Goal: Task Accomplishment & Management: Manage account settings

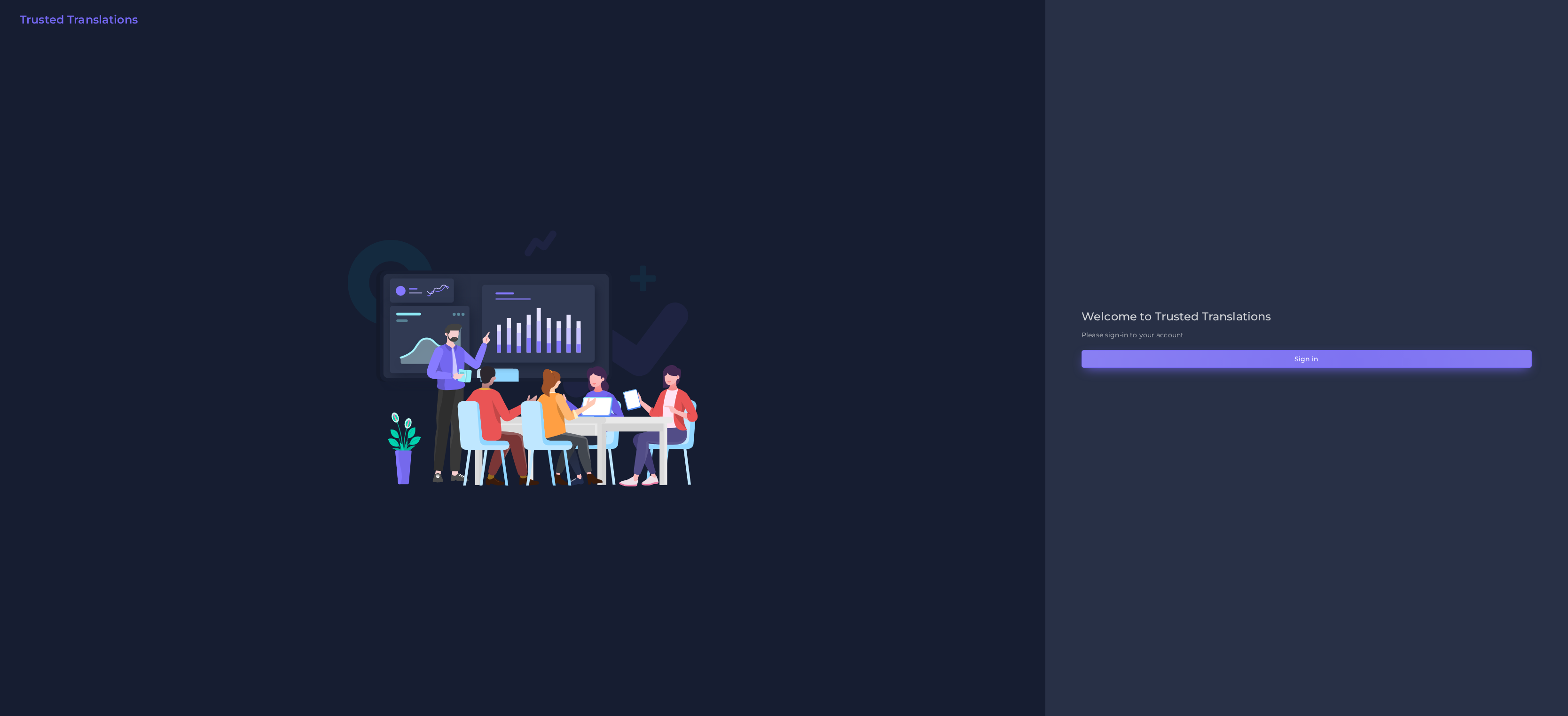
click at [1347, 361] on button "Sign in" at bounding box center [1306, 359] width 450 height 18
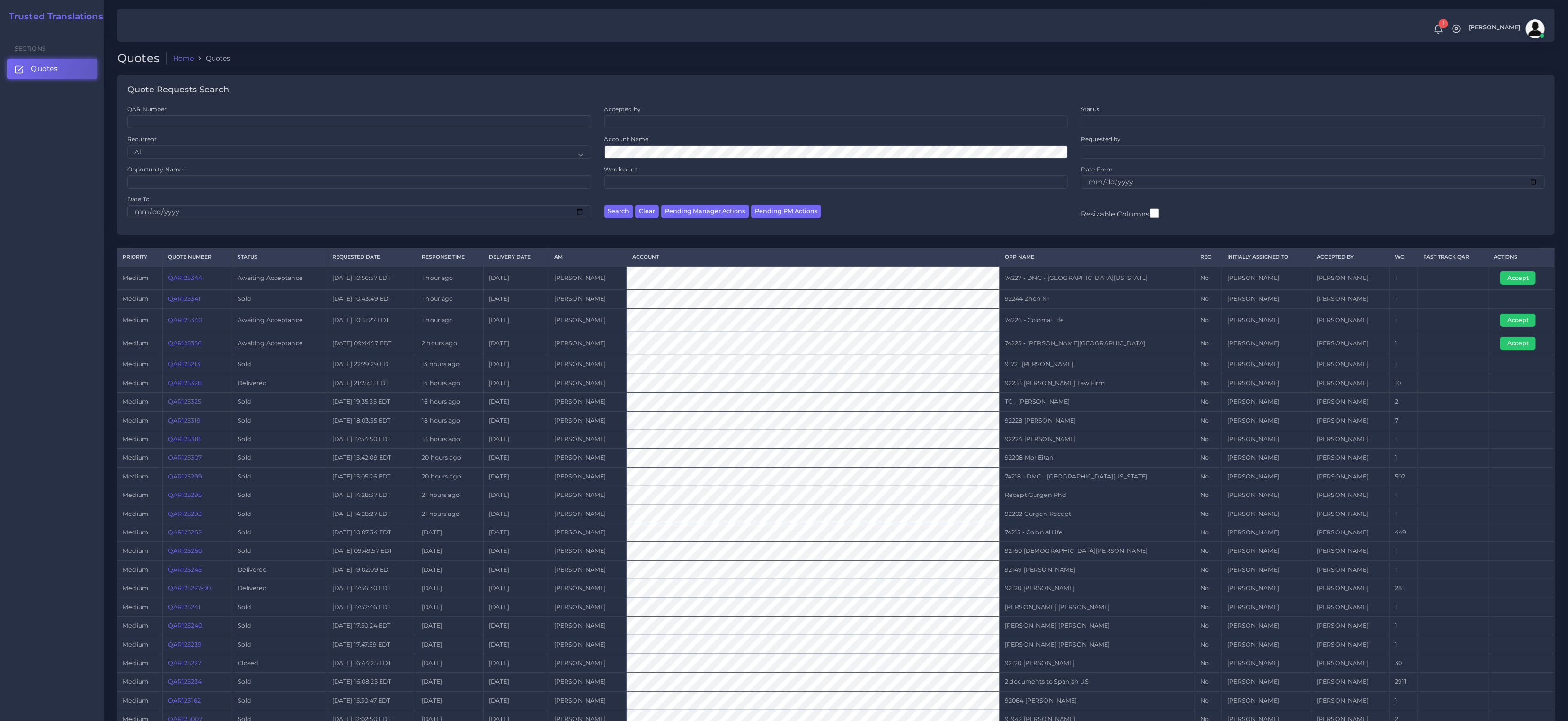
click at [180, 278] on link "QAR125344" at bounding box center [186, 278] width 34 height 7
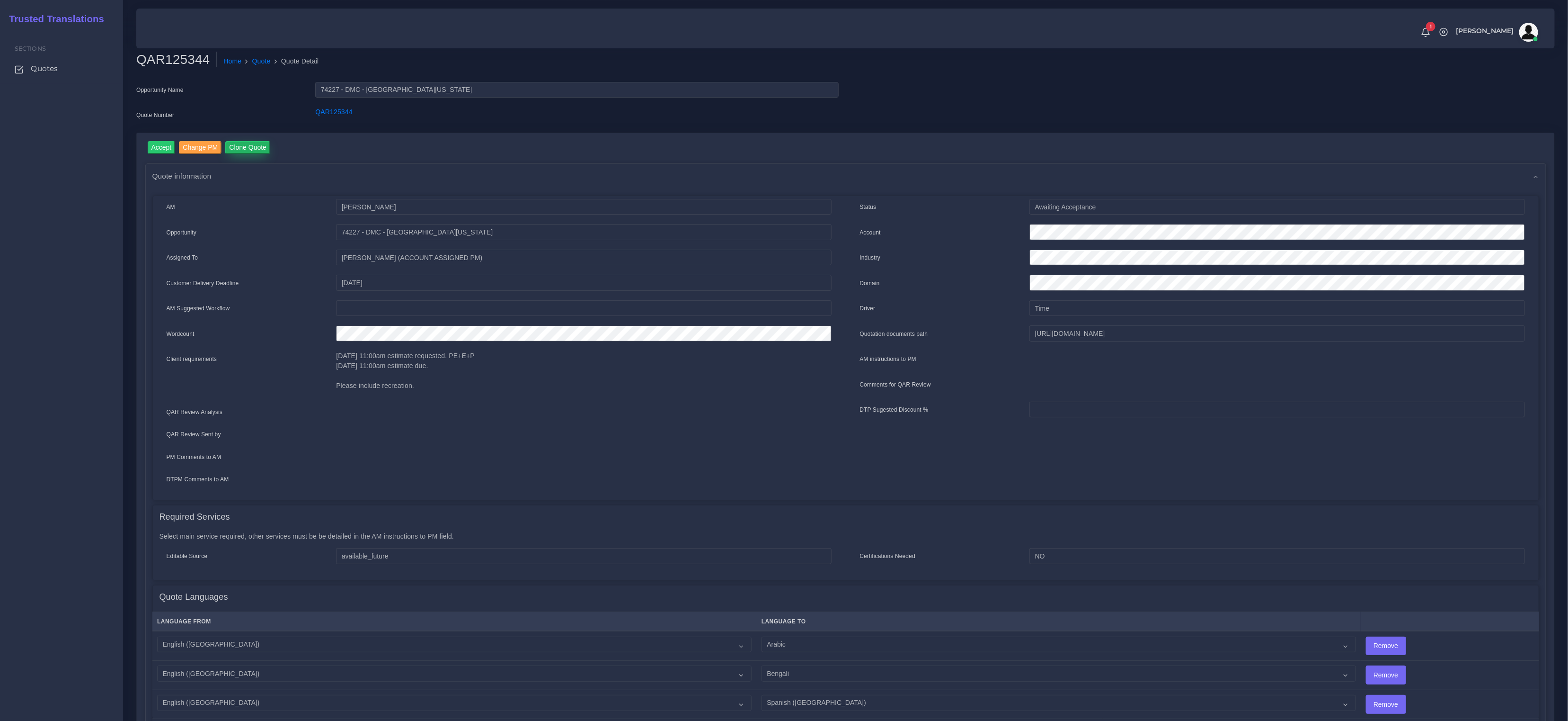
click at [252, 148] on input "Clone Quote" at bounding box center [247, 148] width 45 height 13
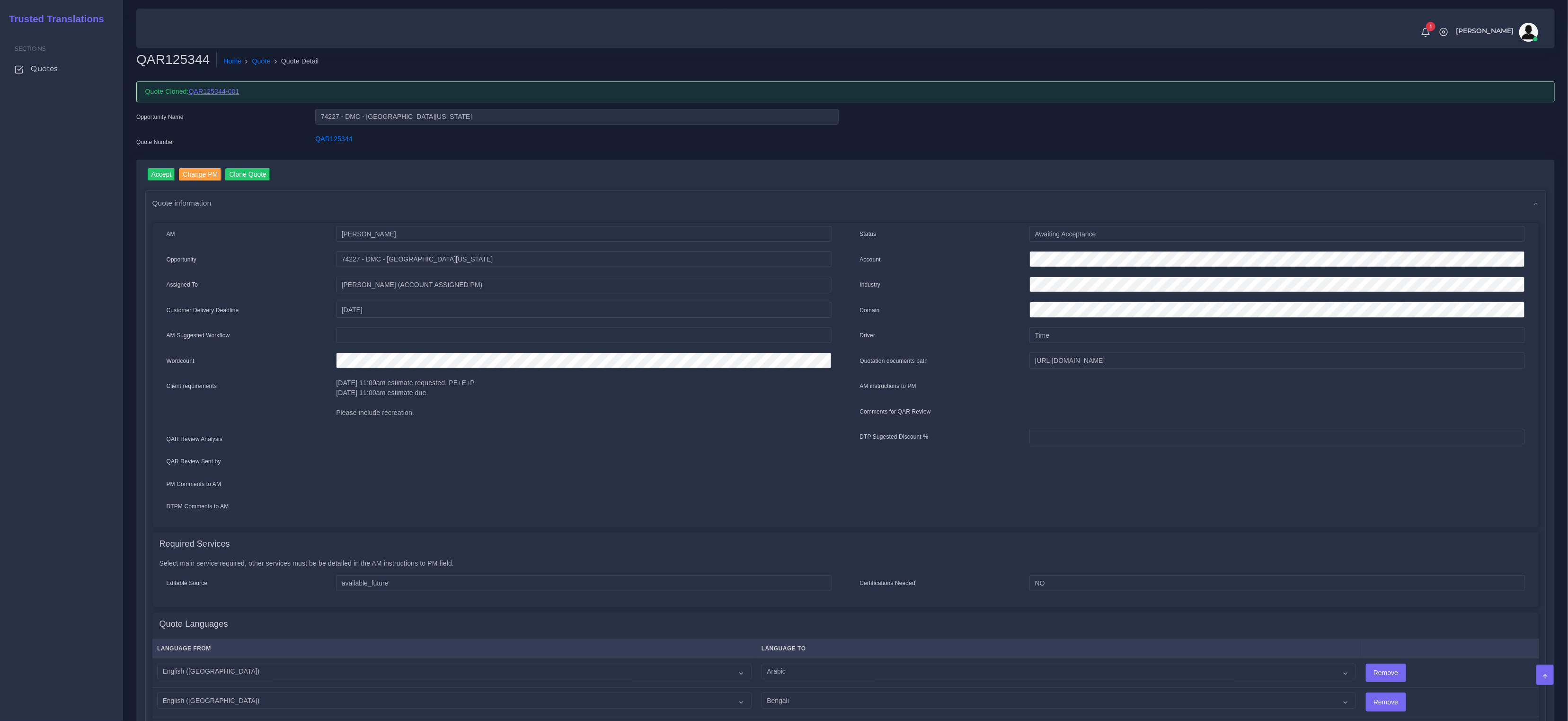
click at [225, 90] on link "QAR125344-001" at bounding box center [214, 91] width 51 height 7
click at [264, 60] on link "Quote" at bounding box center [261, 62] width 18 height 10
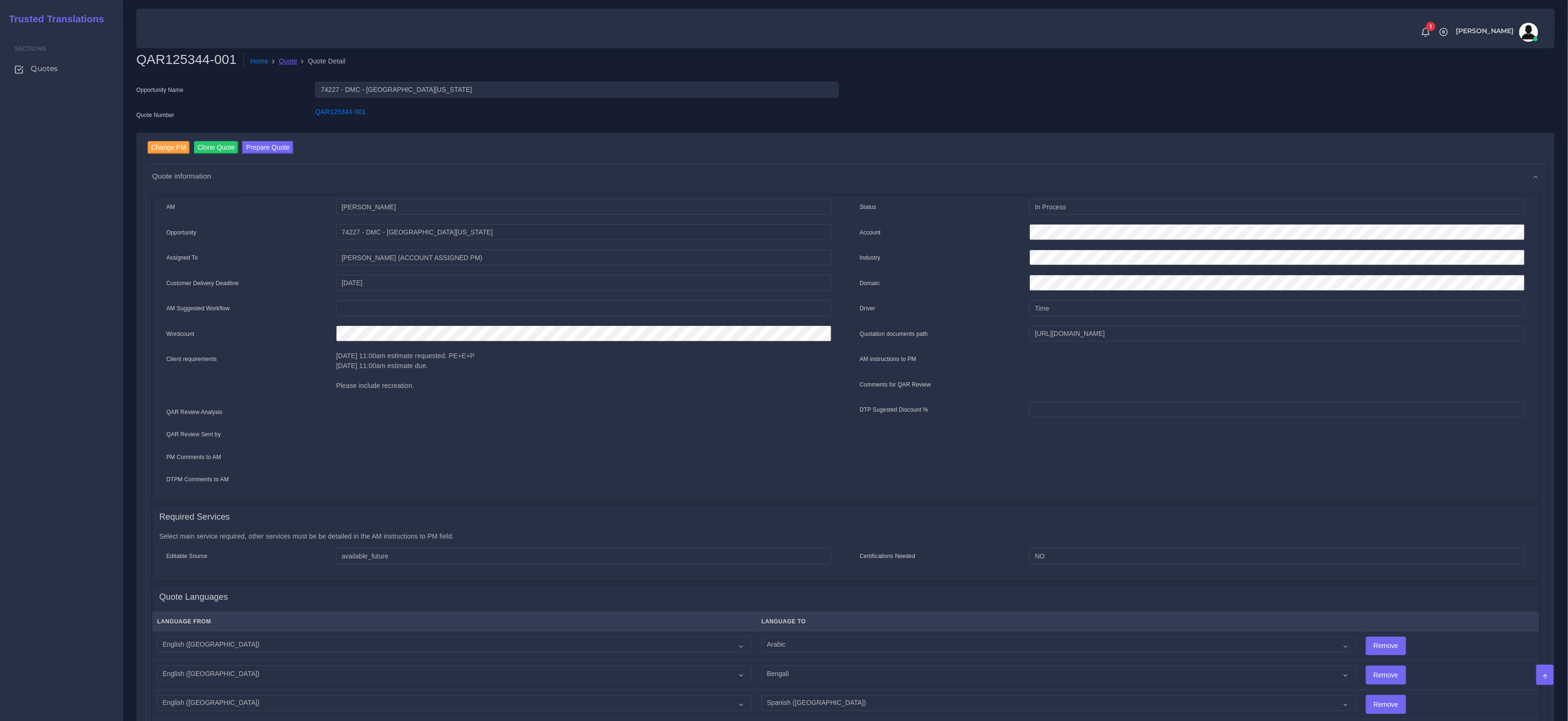
click at [295, 62] on link "Quote" at bounding box center [288, 62] width 18 height 10
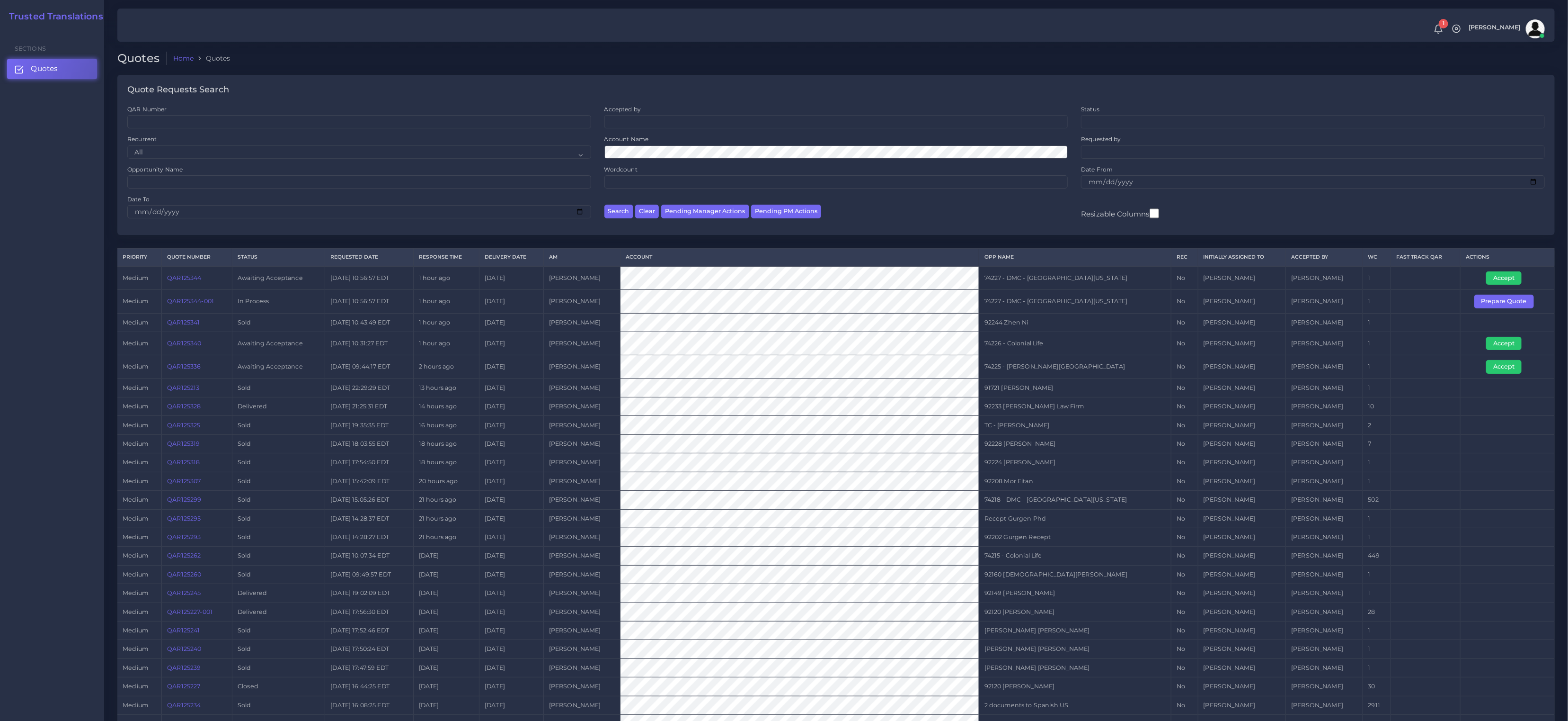
click at [197, 304] on link "QAR125344-001" at bounding box center [190, 301] width 47 height 7
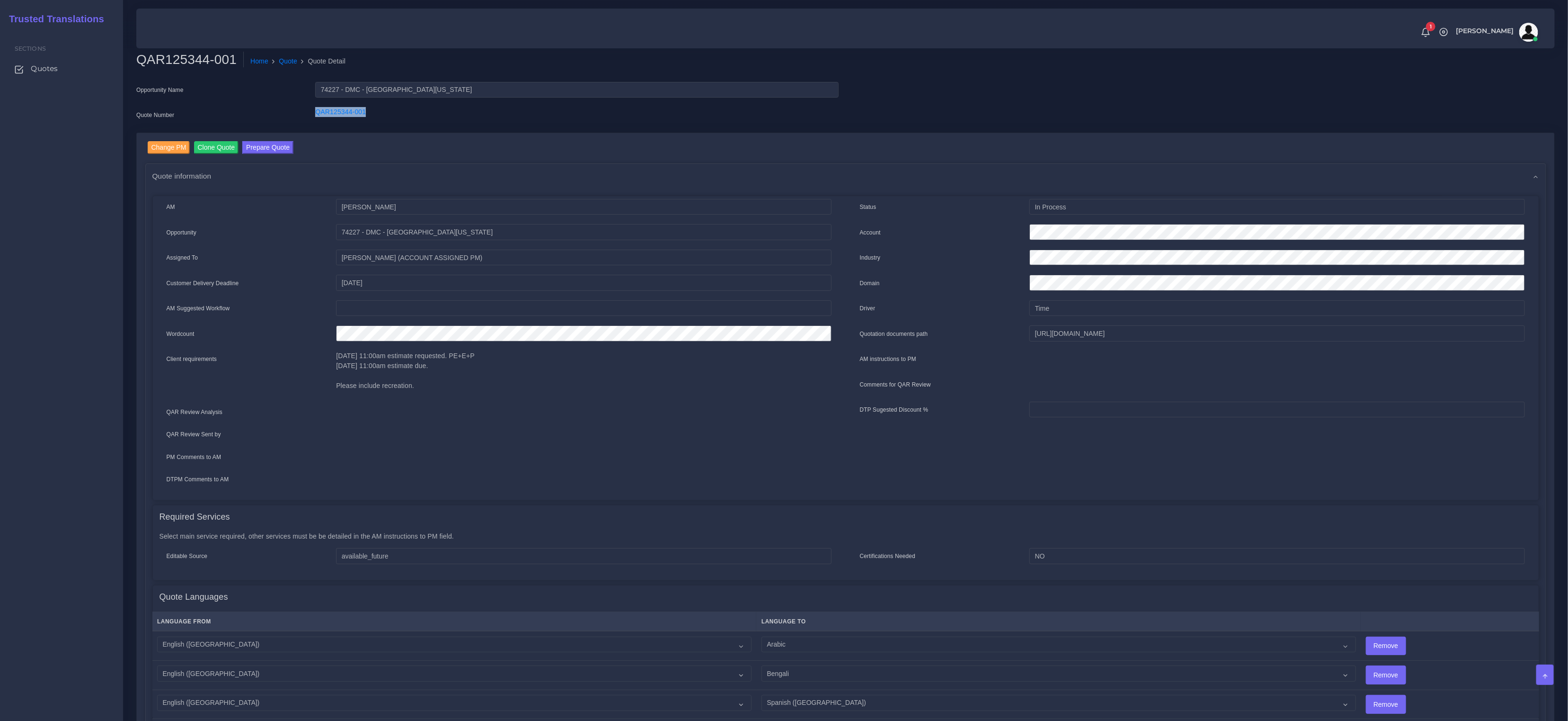
drag, startPoint x: 393, startPoint y: 123, endPoint x: 298, endPoint y: 110, distance: 95.9
click at [298, 110] on div "Quote Number QAR125344-001" at bounding box center [487, 116] width 717 height 19
copy div "QAR125344-001"
click at [426, 157] on div "Change PM Clone Quote Prepare Quote Quote information AM" at bounding box center [846, 541] width 1401 height 800
click at [291, 61] on link "Quote" at bounding box center [288, 62] width 18 height 10
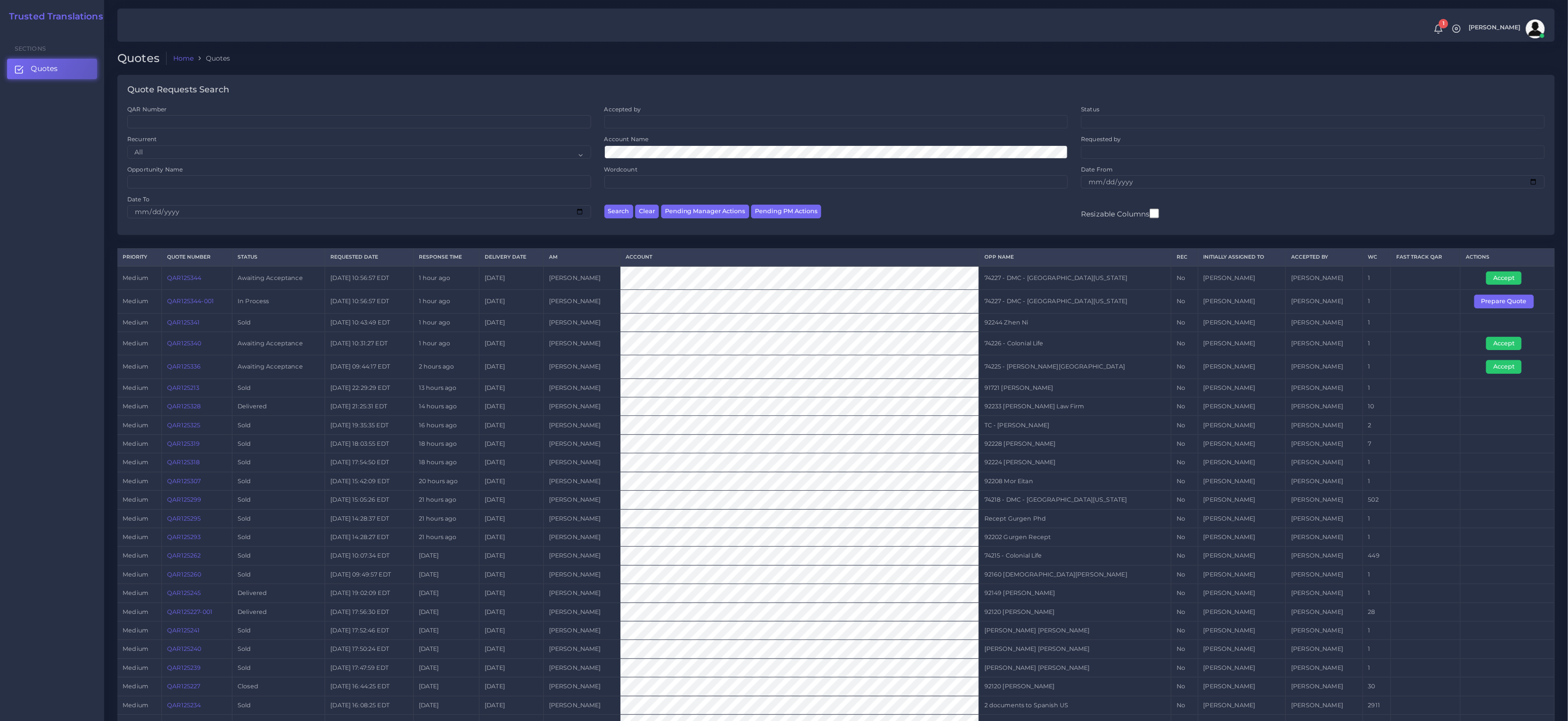
click at [186, 279] on link "QAR125344" at bounding box center [185, 278] width 34 height 7
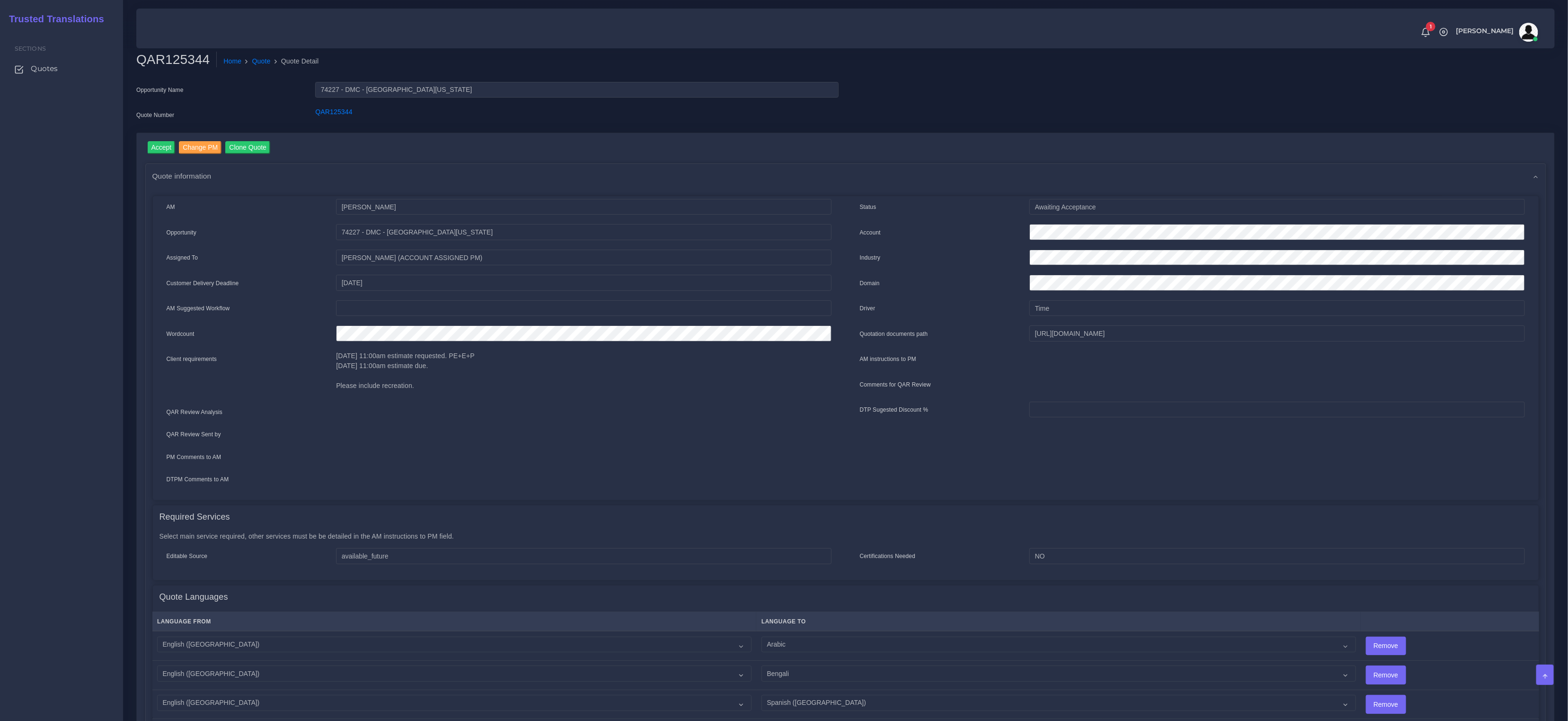
click at [65, 200] on div "Sections Quotes" at bounding box center [62, 375] width 123 height 691
click at [197, 149] on input "Change PM" at bounding box center [200, 148] width 43 height 13
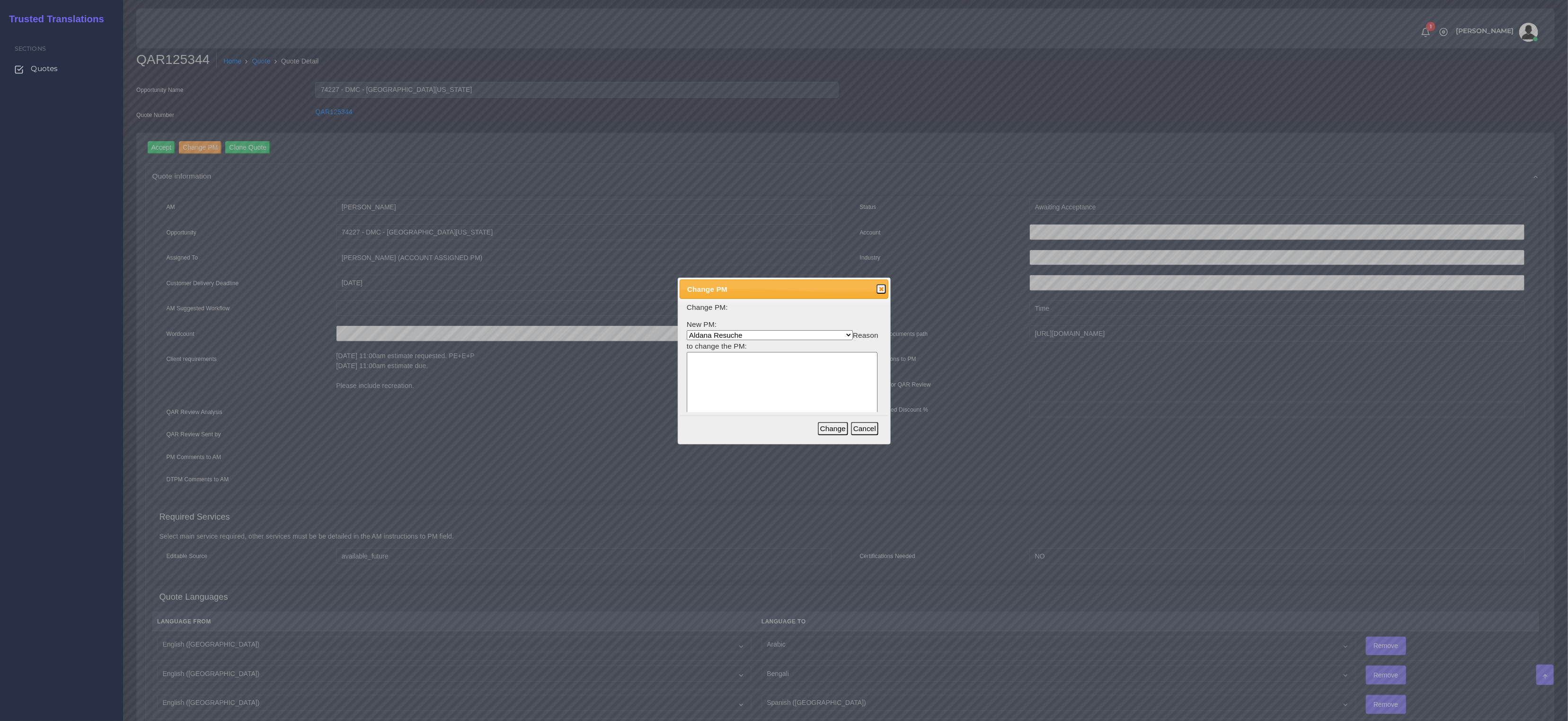
click at [753, 328] on form "Change PM: New PM: Aldana Resuche Ana Whitby PM Beatriz Lacerda Dana Rossi Dieg…" at bounding box center [784, 374] width 195 height 143
click at [752, 331] on select "Aldana Resuche Ana Whitby PM Beatriz Lacerda Dana Rossi Diego Leotta Gabriela S…" at bounding box center [770, 335] width 166 height 10
click at [687, 330] on select "Aldana Resuche Ana Whitby PM Beatriz Lacerda Dana Rossi Diego Leotta Gabriela S…" at bounding box center [770, 335] width 166 height 10
click at [743, 330] on select "Aldana Resuche Ana Whitby PM Beatriz Lacerda Dana Rossi Diego Leotta Gabriela S…" at bounding box center [770, 335] width 166 height 10
select select "3e925e02-f17d-4791-9412-c46ab5cb8daa"
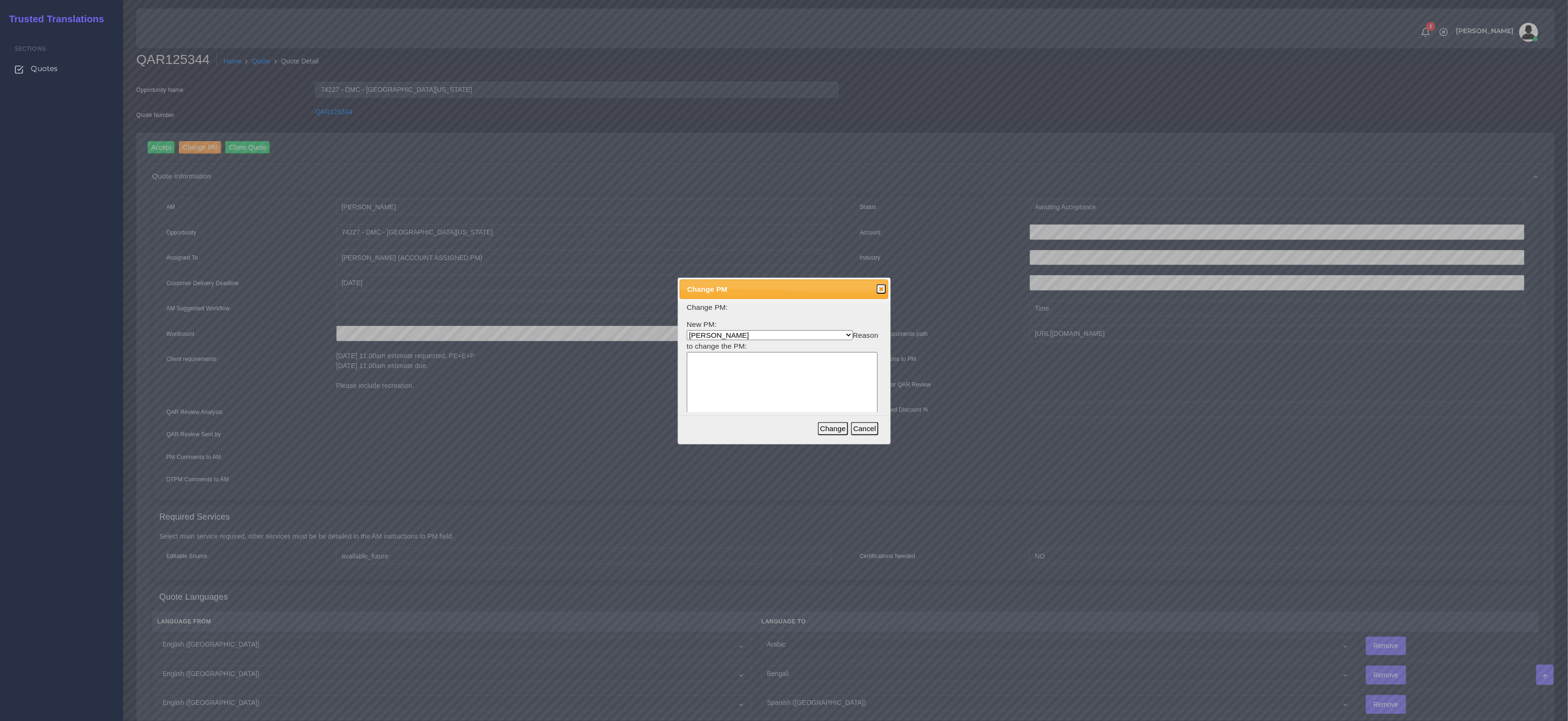
click at [687, 330] on select "Aldana Resuche Ana Whitby PM Beatriz Lacerda Dana Rossi Diego Leotta Gabriela S…" at bounding box center [770, 335] width 166 height 10
click at [727, 353] on textarea at bounding box center [782, 397] width 190 height 90
type textarea "x"
click at [833, 424] on button "Change" at bounding box center [832, 429] width 30 height 13
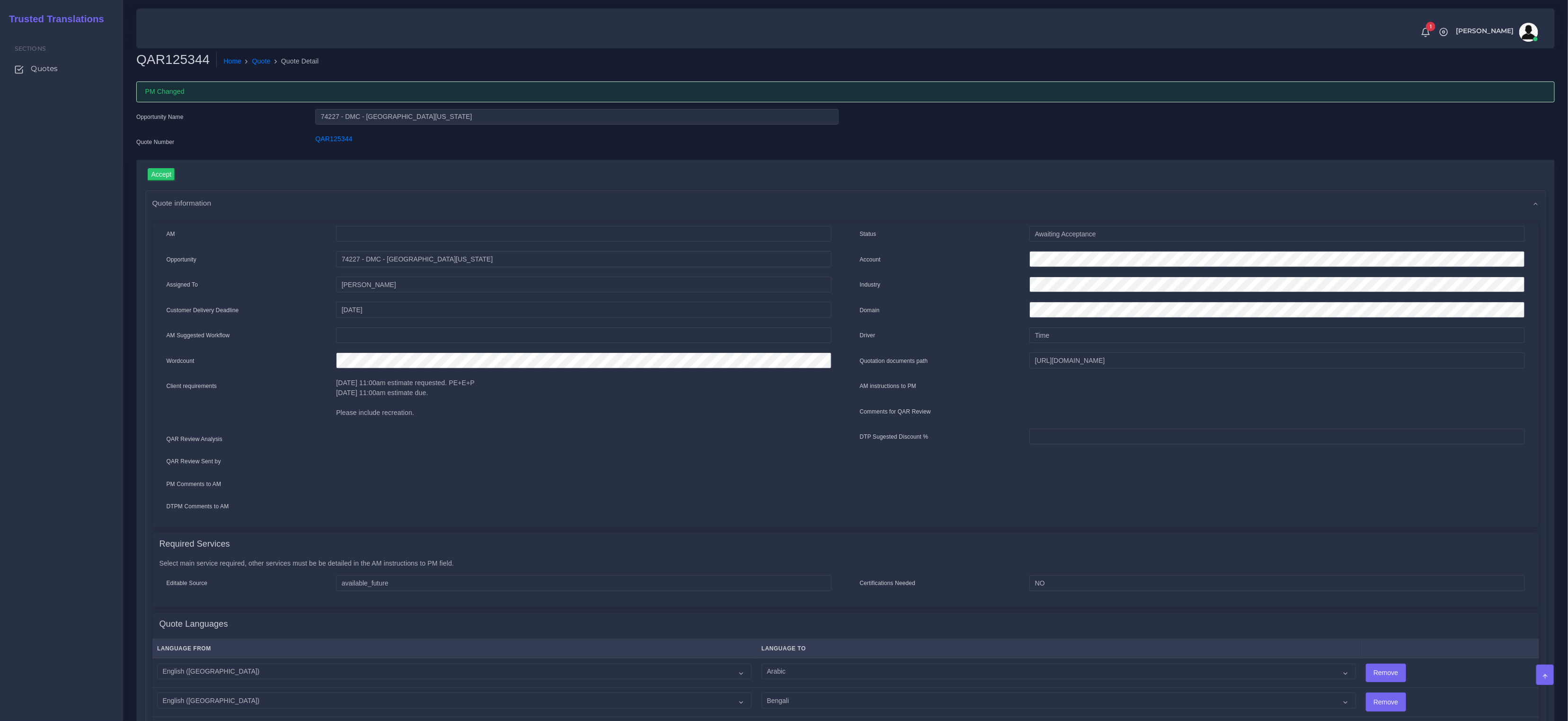
click at [285, 48] on div "QAR125344 Home Quote Quote Detail PM Changed Opportunity Name 74227 - DMC - [GE…" at bounding box center [846, 495] width 1445 height 990
click at [264, 57] on link "Quote" at bounding box center [261, 62] width 18 height 10
